Goal: Information Seeking & Learning: Learn about a topic

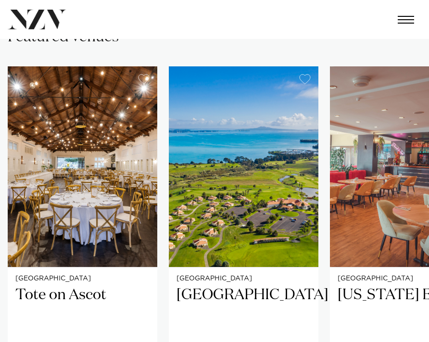
scroll to position [468, 0]
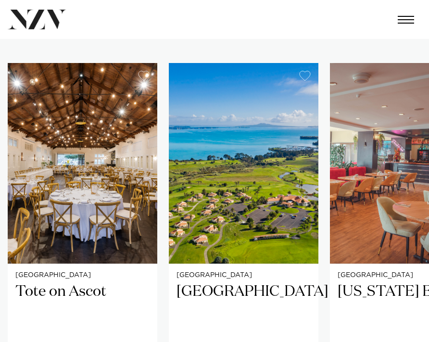
click at [326, 273] on div "Auckland Tote on Ascot Tote on Ascot is a venue with both history and wow-facto…" at bounding box center [215, 265] width 414 height 404
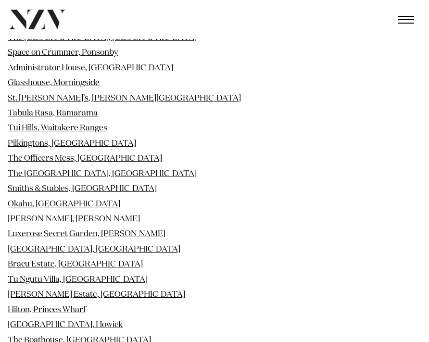
scroll to position [1168, 0]
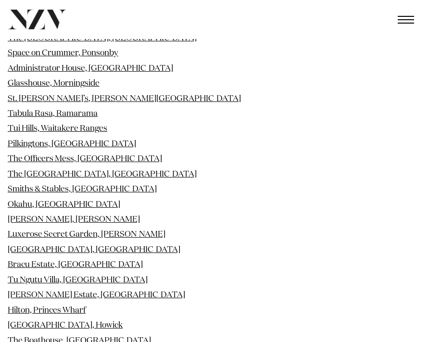
click at [185, 304] on li "Hilton, Princes Wharf" at bounding box center [215, 310] width 414 height 13
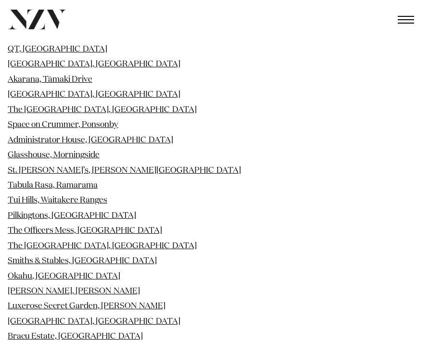
scroll to position [1095, 0]
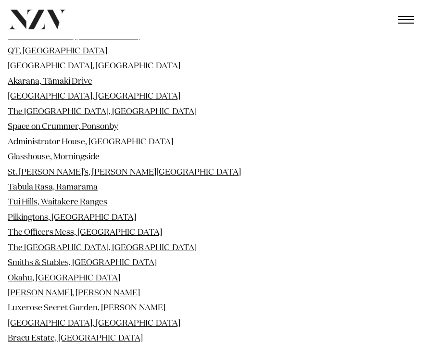
click at [155, 272] on li "Okahu, [GEOGRAPHIC_DATA]" at bounding box center [215, 278] width 414 height 13
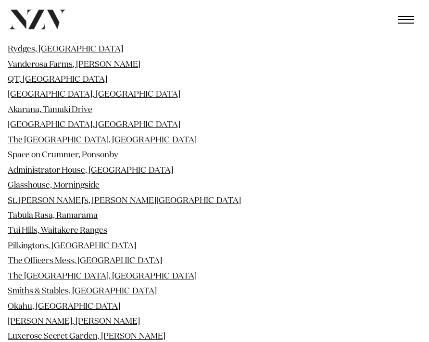
scroll to position [1065, 0]
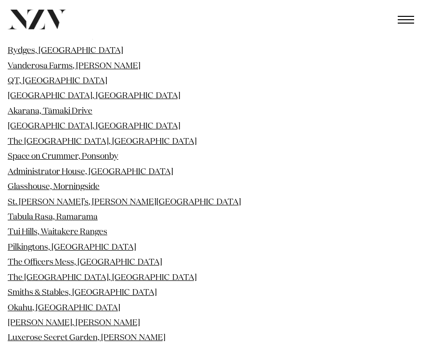
click at [153, 256] on li "The Officers Mess, [GEOGRAPHIC_DATA]" at bounding box center [215, 262] width 414 height 13
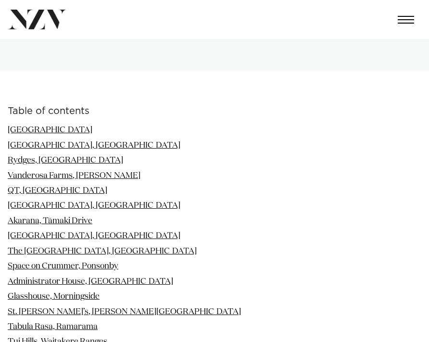
scroll to position [953, 0]
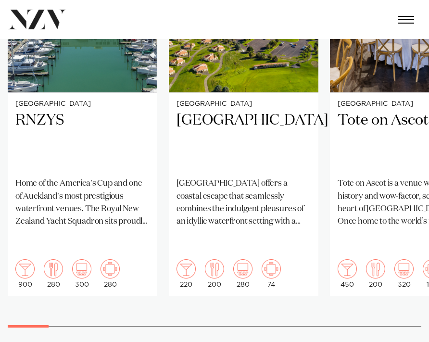
scroll to position [651, 0]
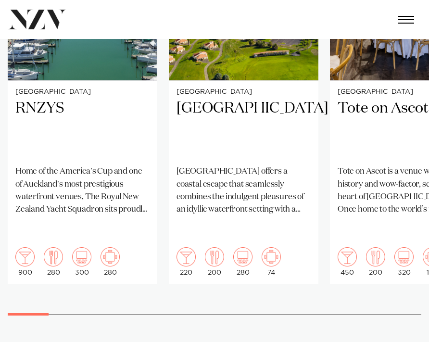
click at [59, 283] on swiper-container "Auckland RNZYS Home of the America's Cup and one of Auckland's most prestigious…" at bounding box center [214, 105] width 429 height 450
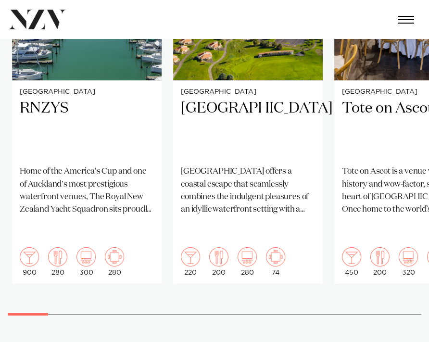
click at [55, 284] on swiper-container "Auckland RNZYS Home of the America's Cup and one of Auckland's most prestigious…" at bounding box center [214, 105] width 429 height 450
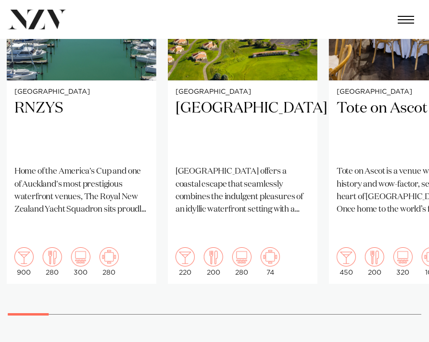
click at [49, 313] on div at bounding box center [28, 314] width 41 height 2
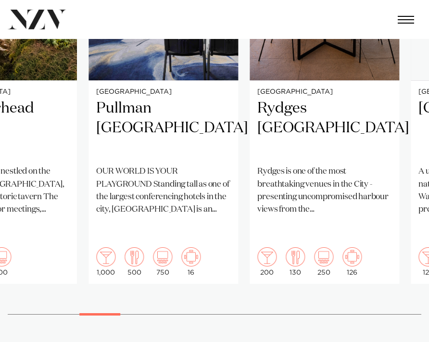
click at [101, 313] on div at bounding box center [99, 314] width 41 height 2
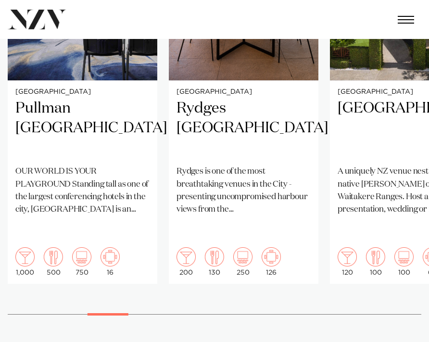
click at [128, 313] on div at bounding box center [108, 314] width 41 height 2
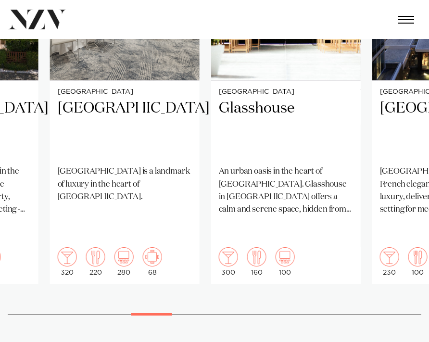
click at [140, 313] on div at bounding box center [151, 314] width 41 height 2
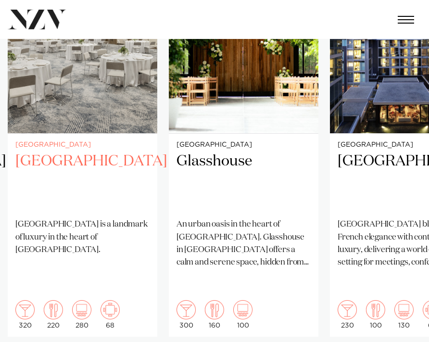
scroll to position [622, 0]
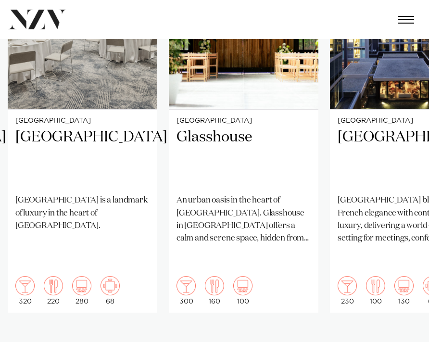
click at [204, 310] on swiper-container "Auckland RNZYS Home of the America's Cup and one of Auckland's most prestigious…" at bounding box center [214, 134] width 429 height 450
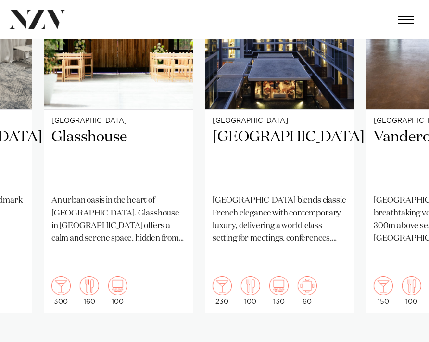
click at [183, 342] on div at bounding box center [168, 343] width 41 height 2
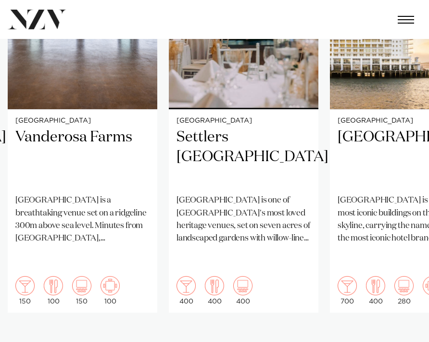
click at [215, 342] on div at bounding box center [203, 343] width 41 height 2
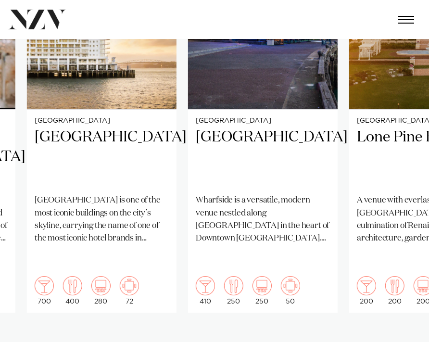
click at [247, 342] on div at bounding box center [233, 343] width 41 height 2
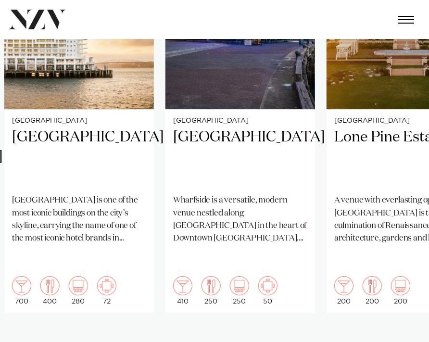
click at [248, 342] on div at bounding box center [235, 343] width 41 height 2
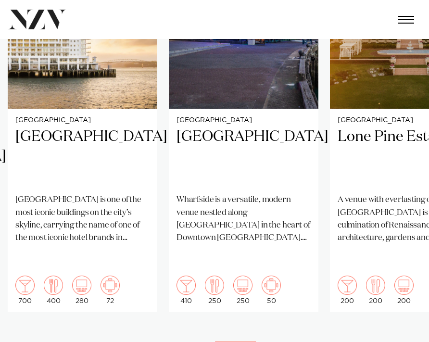
scroll to position [628, 0]
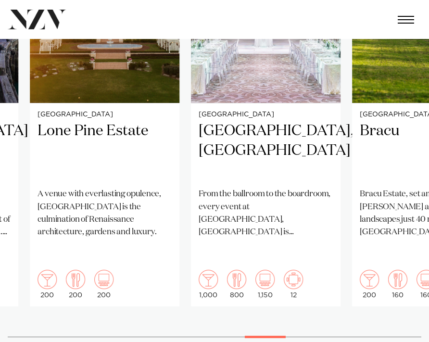
click at [268, 336] on div at bounding box center [265, 337] width 41 height 2
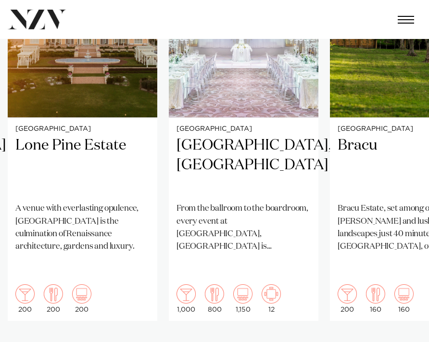
scroll to position [623, 0]
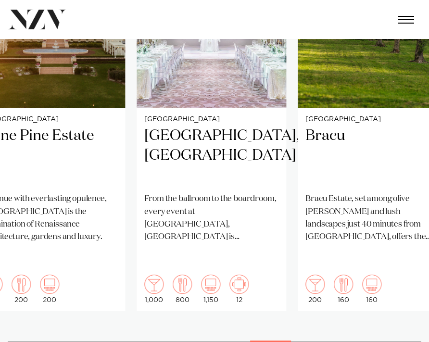
click at [291, 341] on div at bounding box center [270, 342] width 41 height 2
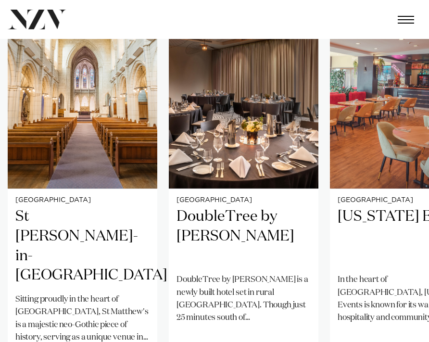
scroll to position [624, 0]
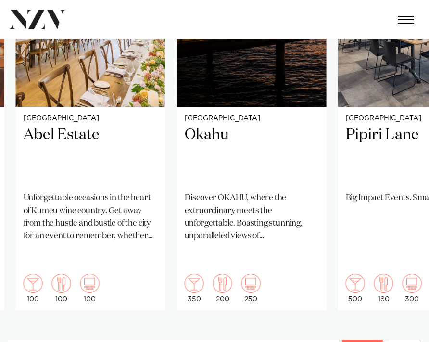
click at [380, 307] on swiper-container "Auckland RNZYS Home of the America's Cup and one of Auckland's most prestigious…" at bounding box center [214, 131] width 429 height 450
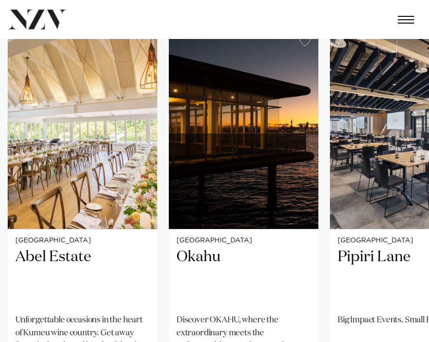
scroll to position [497, 0]
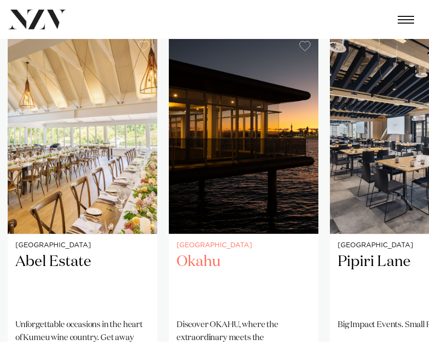
click at [276, 234] on div "Auckland Okahu Discover OKAHU, where the extraordinary meets the unforgettable.…" at bounding box center [244, 335] width 150 height 203
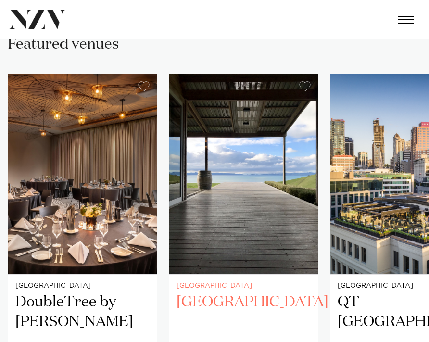
scroll to position [451, 0]
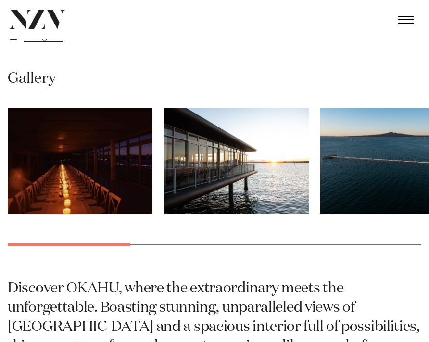
scroll to position [658, 0]
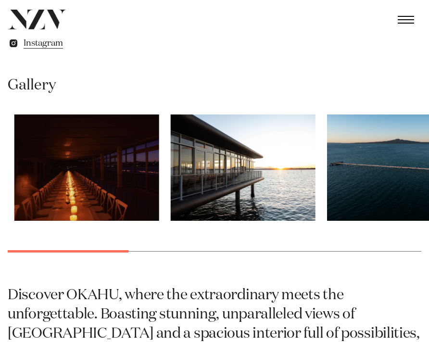
click at [131, 267] on swiper-container at bounding box center [214, 190] width 429 height 152
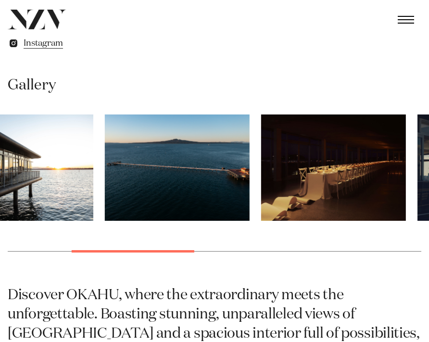
click at [229, 267] on swiper-container at bounding box center [214, 190] width 429 height 152
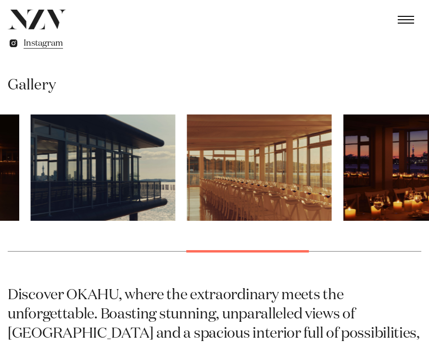
click at [306, 267] on swiper-container at bounding box center [214, 190] width 429 height 152
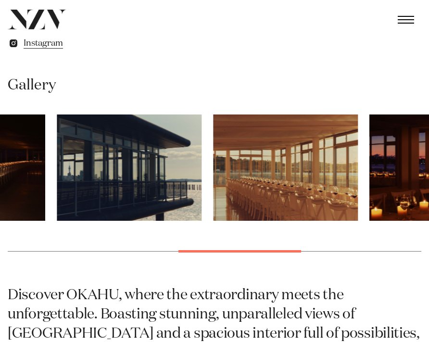
click at [219, 230] on swiper-container at bounding box center [214, 190] width 429 height 152
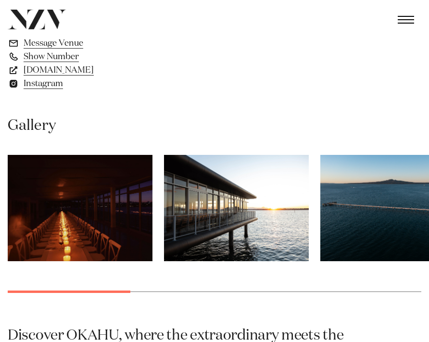
scroll to position [516, 0]
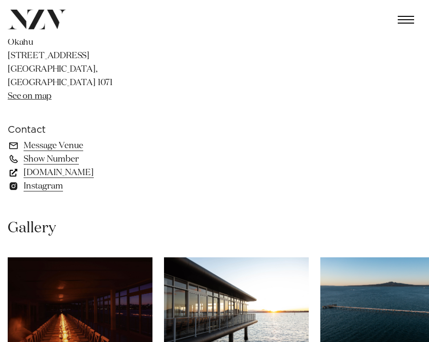
click at [79, 179] on link "www.okahubay.com" at bounding box center [86, 172] width 157 height 13
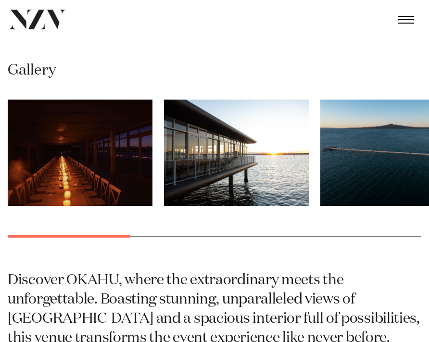
scroll to position [696, 0]
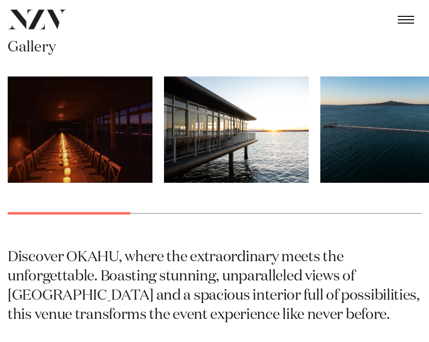
click at [219, 229] on swiper-container at bounding box center [214, 152] width 429 height 152
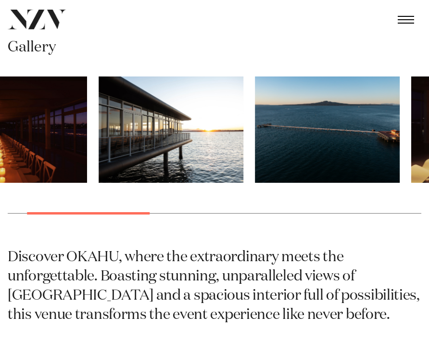
click at [139, 215] on div at bounding box center [88, 213] width 123 height 2
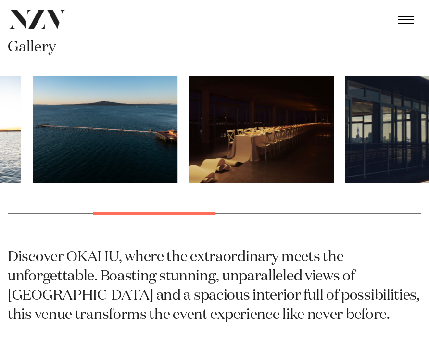
click at [178, 228] on swiper-container at bounding box center [214, 152] width 429 height 152
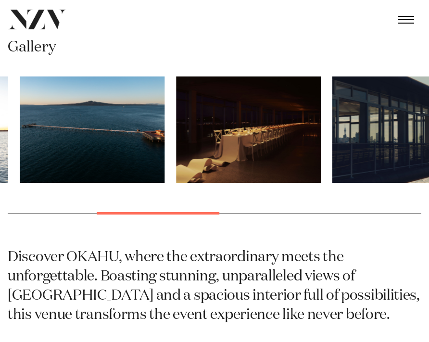
click at [238, 229] on swiper-container at bounding box center [214, 152] width 429 height 152
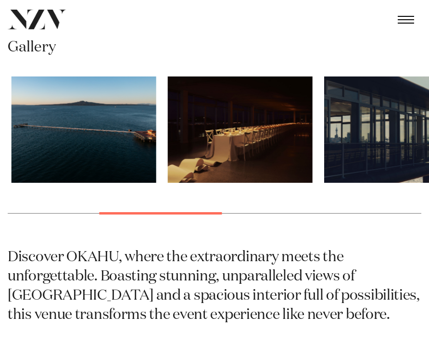
click at [310, 229] on swiper-container at bounding box center [214, 152] width 429 height 152
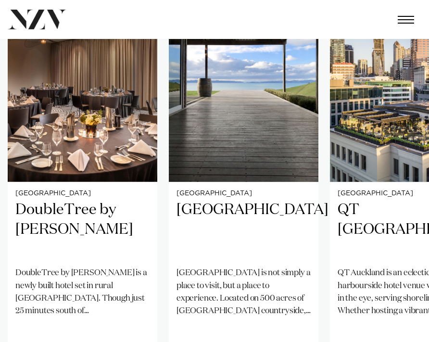
scroll to position [607, 0]
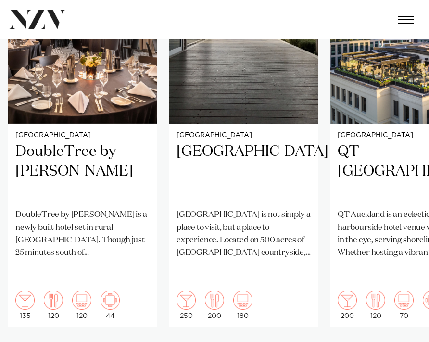
click at [164, 126] on div "Auckland DoubleTree by Hilton Auckland Karaka DoubleTree by Hilton Auckland Kar…" at bounding box center [215, 125] width 414 height 404
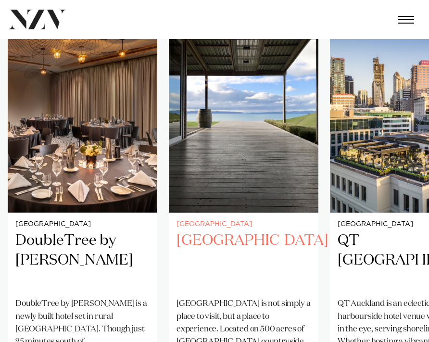
scroll to position [640, 0]
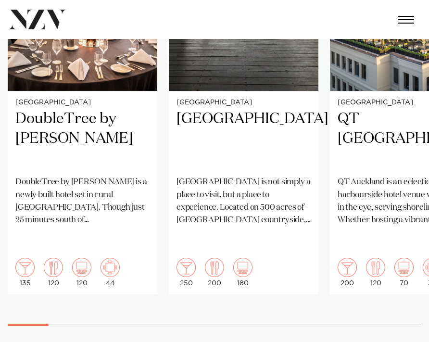
click at [106, 293] on swiper-container "Auckland DoubleTree by Hilton Auckland Karaka DoubleTree by Hilton Auckland Kar…" at bounding box center [214, 115] width 429 height 450
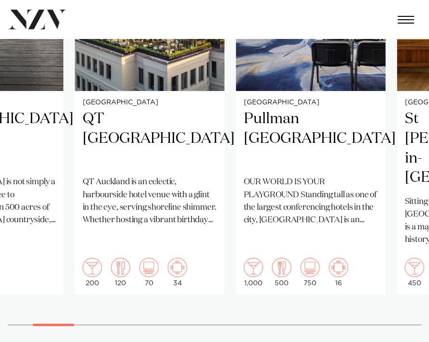
click at [62, 325] on div at bounding box center [215, 325] width 414 height 0
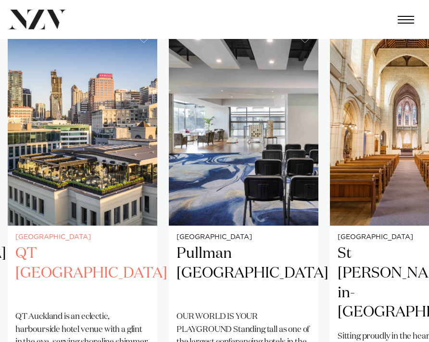
scroll to position [517, 0]
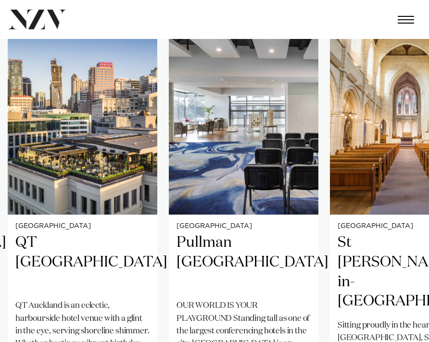
click at [162, 220] on swiper-container "Auckland DoubleTree by Hilton Auckland Karaka DoubleTree by Hilton Auckland Kar…" at bounding box center [214, 239] width 429 height 450
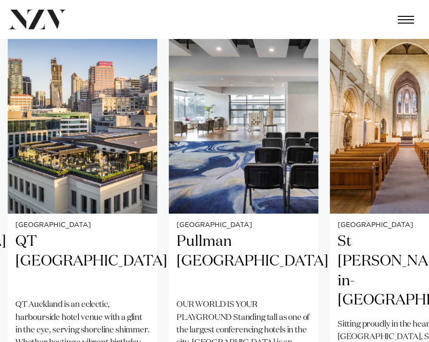
scroll to position [620, 0]
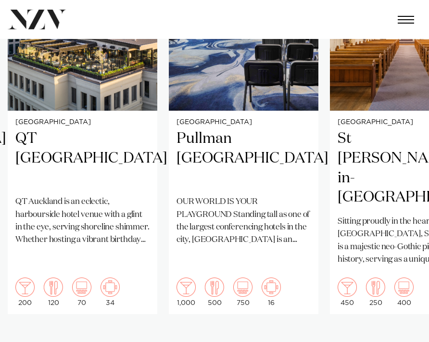
click at [157, 311] on swiper-container "Auckland DoubleTree by Hilton Auckland Karaka DoubleTree by Hilton Auckland Kar…" at bounding box center [214, 135] width 429 height 450
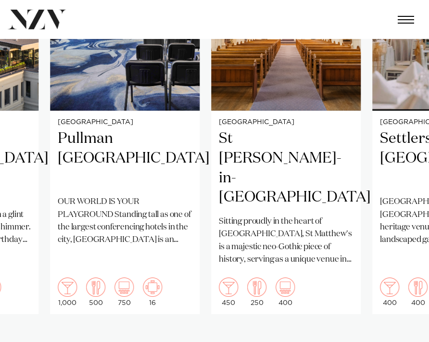
click at [88, 342] on div at bounding box center [71, 344] width 41 height 2
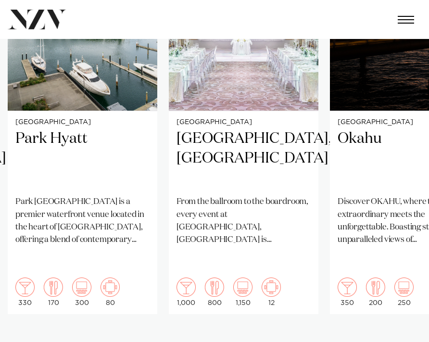
click at [140, 342] on div at bounding box center [123, 344] width 41 height 2
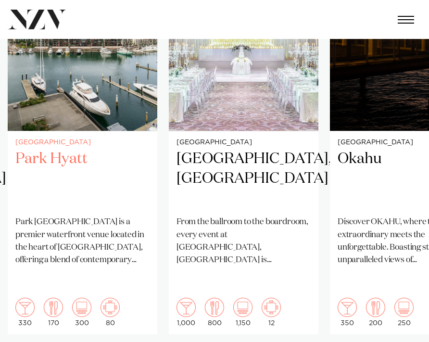
scroll to position [604, 0]
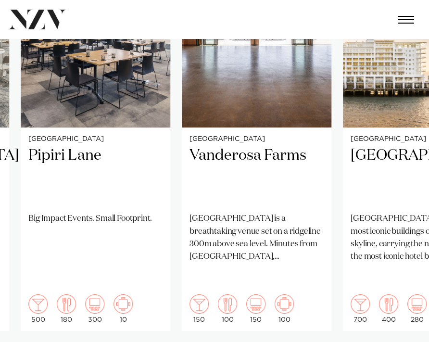
drag, startPoint x: 56, startPoint y: 230, endPoint x: 205, endPoint y: 325, distance: 176.5
click at [205, 324] on swiper-container "Auckland DoubleTree by Hilton Auckland Karaka DoubleTree by Hilton Auckland Kar…" at bounding box center [214, 152] width 429 height 450
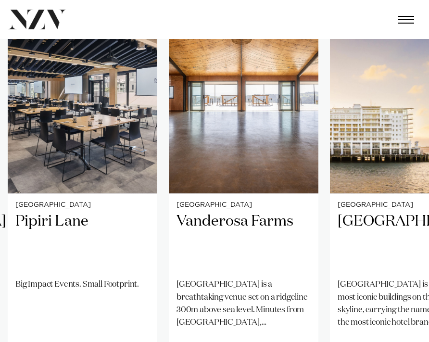
scroll to position [532, 0]
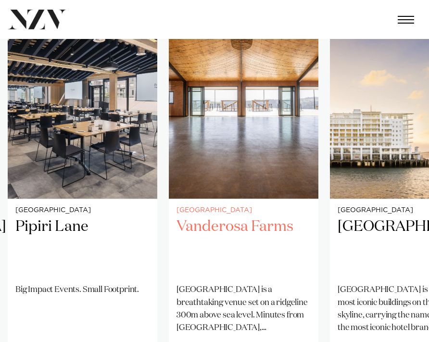
click at [186, 217] on h2 "Vanderosa Farms" at bounding box center [244, 246] width 134 height 59
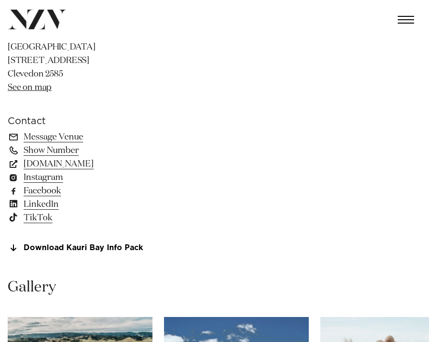
scroll to position [511, 0]
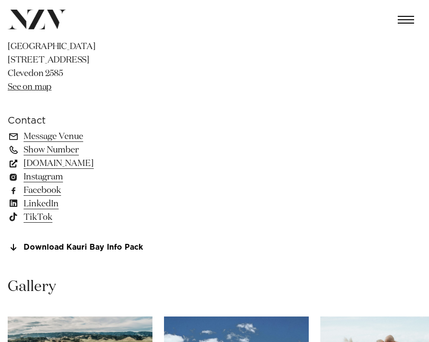
click at [52, 165] on link "kauribay.co.nz" at bounding box center [86, 163] width 157 height 13
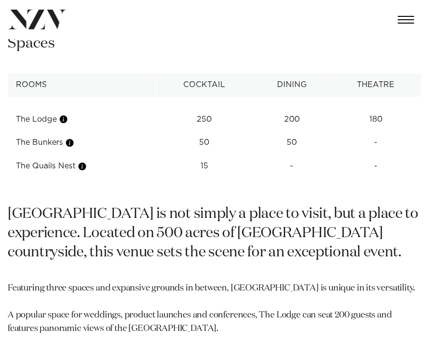
scroll to position [1098, 0]
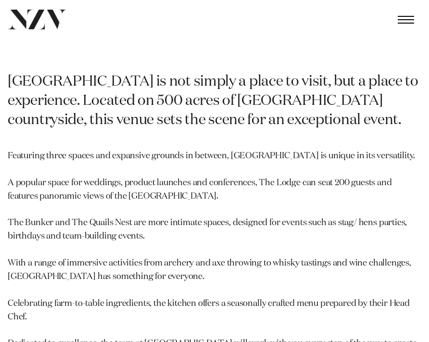
click at [276, 143] on div "Kauri Bay is not simply a place to visit, but a place to experience. Located on…" at bounding box center [215, 218] width 414 height 291
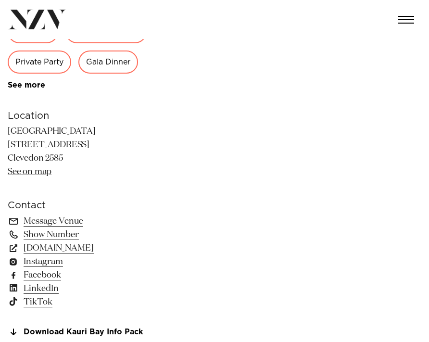
scroll to position [419, 0]
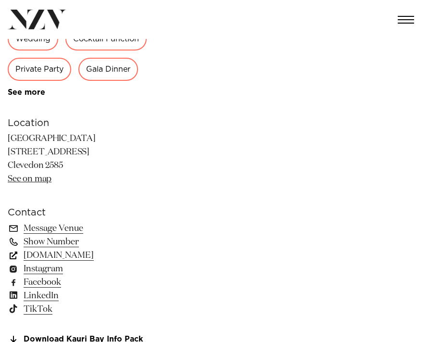
click at [69, 259] on link "kauribay.co.nz" at bounding box center [86, 255] width 157 height 13
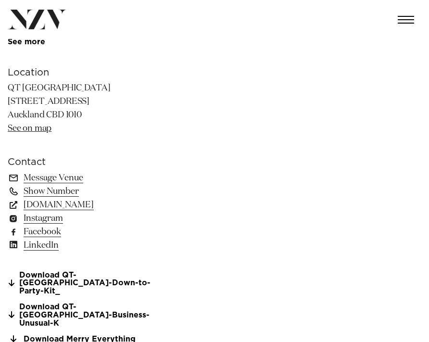
scroll to position [486, 0]
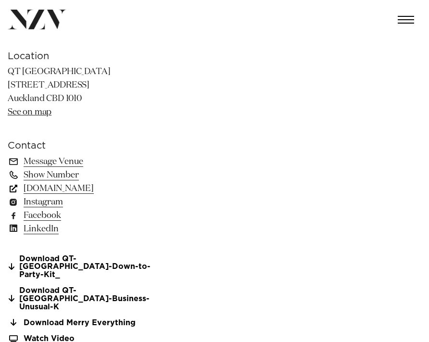
click at [86, 190] on link "[DOMAIN_NAME]" at bounding box center [86, 188] width 157 height 13
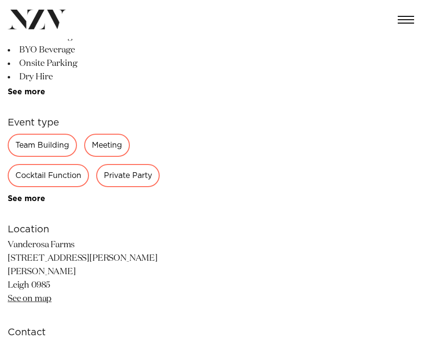
scroll to position [433, 0]
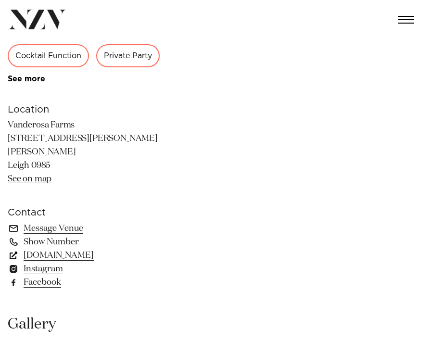
click at [67, 249] on link "[DOMAIN_NAME]" at bounding box center [86, 255] width 157 height 13
